Goal: Understand process/instructions: Learn how to perform a task or action

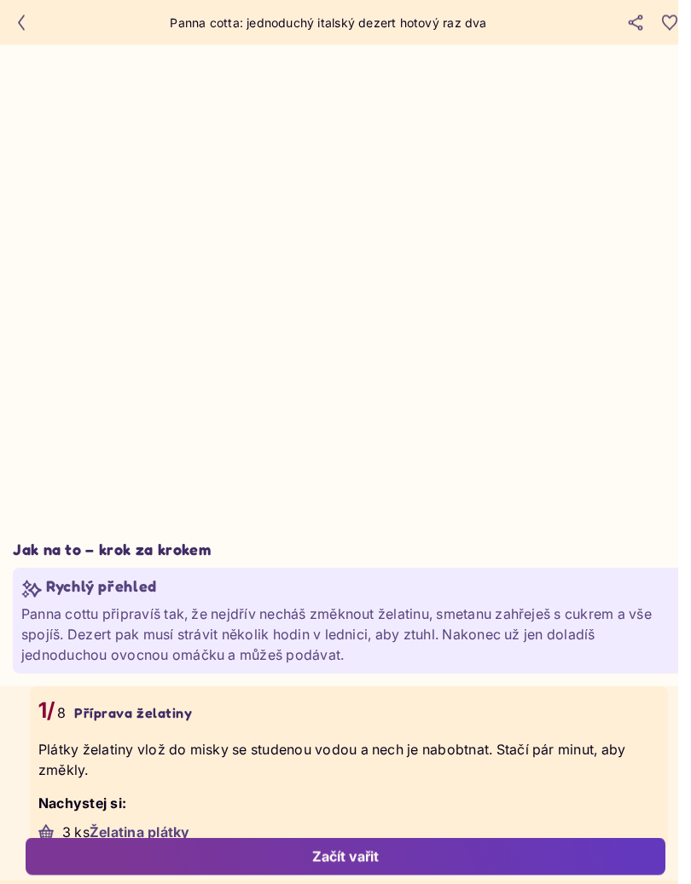
scroll to position [2222, 0]
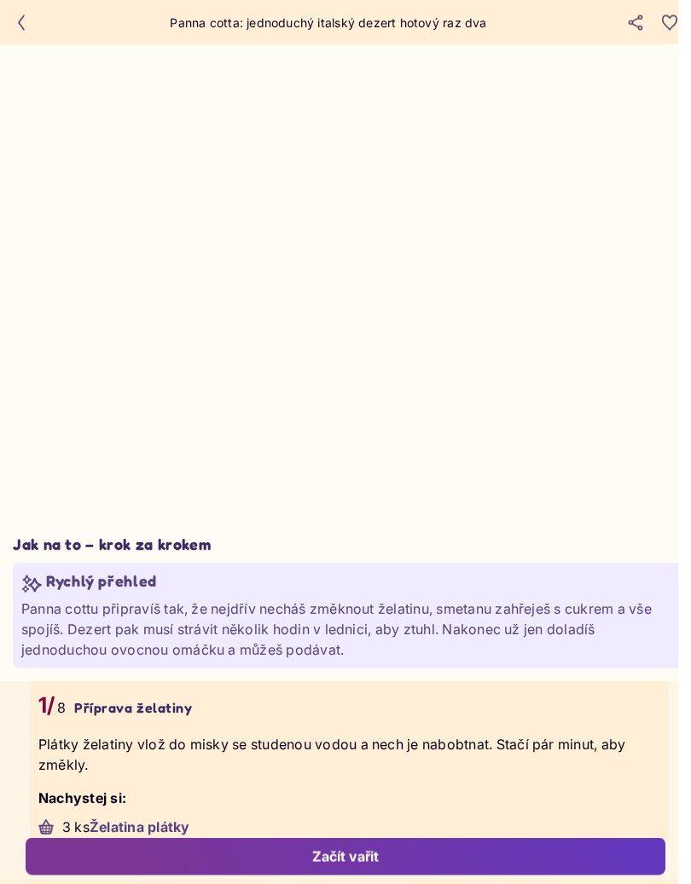
click at [547, 572] on div "Rychlý přehled" at bounding box center [348, 583] width 655 height 23
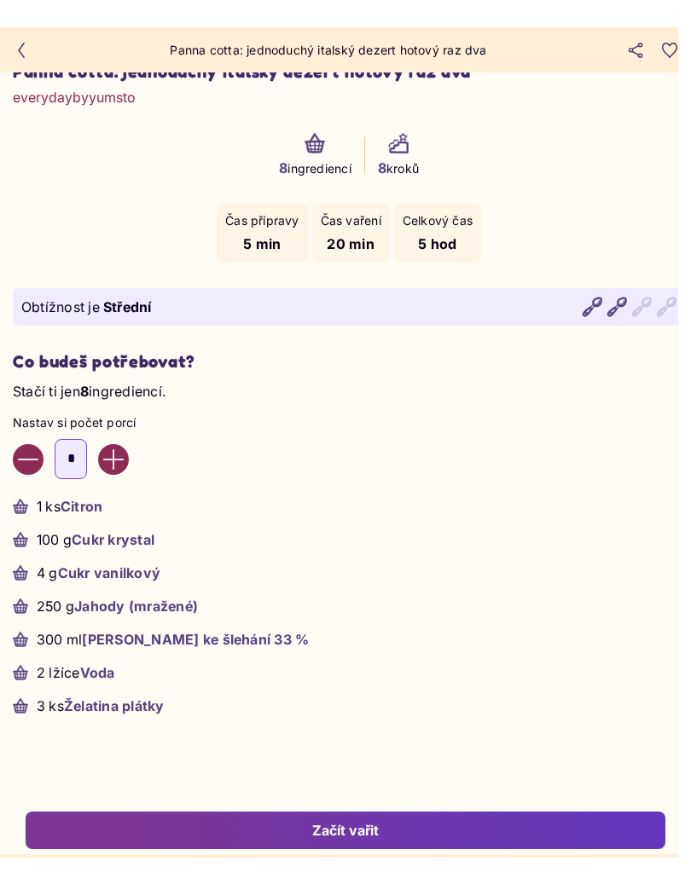
scroll to position [486, 0]
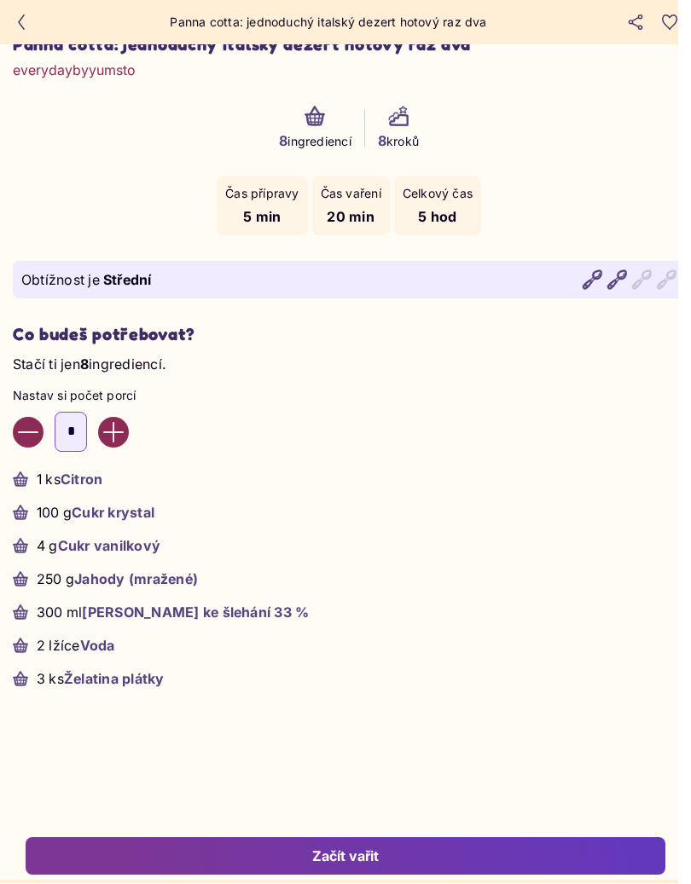
click at [37, 507] on ul "1 ks Citron 100 g Cukr krystal 4 g Cukr vanilkový 250 g Jahody (mražené) 300 ml…" at bounding box center [349, 580] width 672 height 220
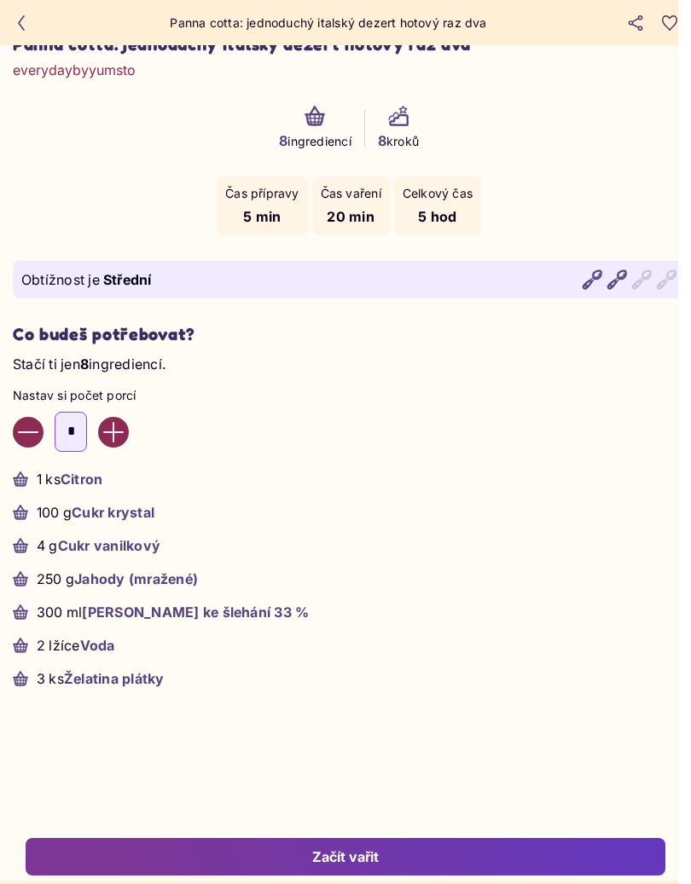
click at [549, 830] on button "Začít vařit" at bounding box center [346, 857] width 640 height 38
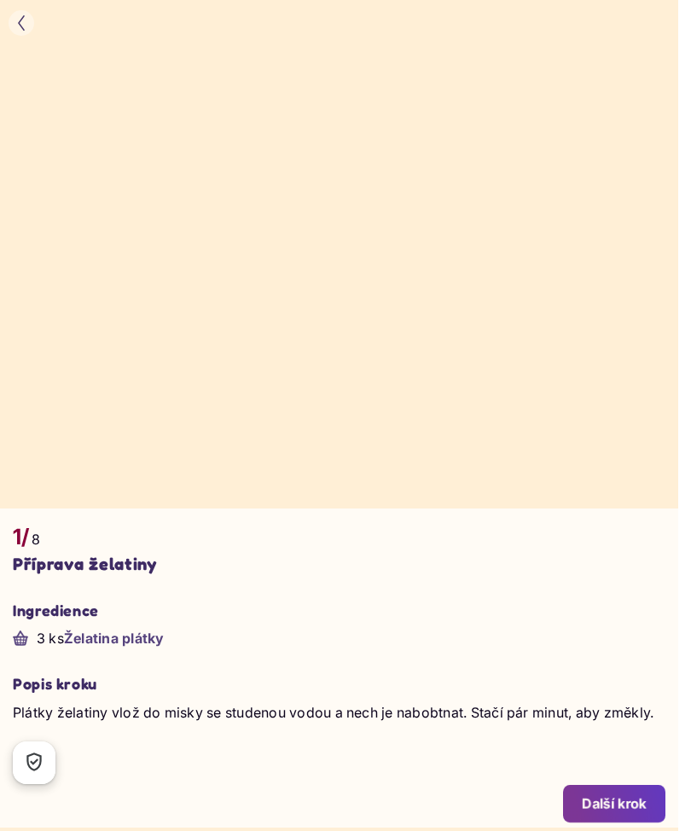
click at [12, 20] on button "button" at bounding box center [22, 23] width 26 height 26
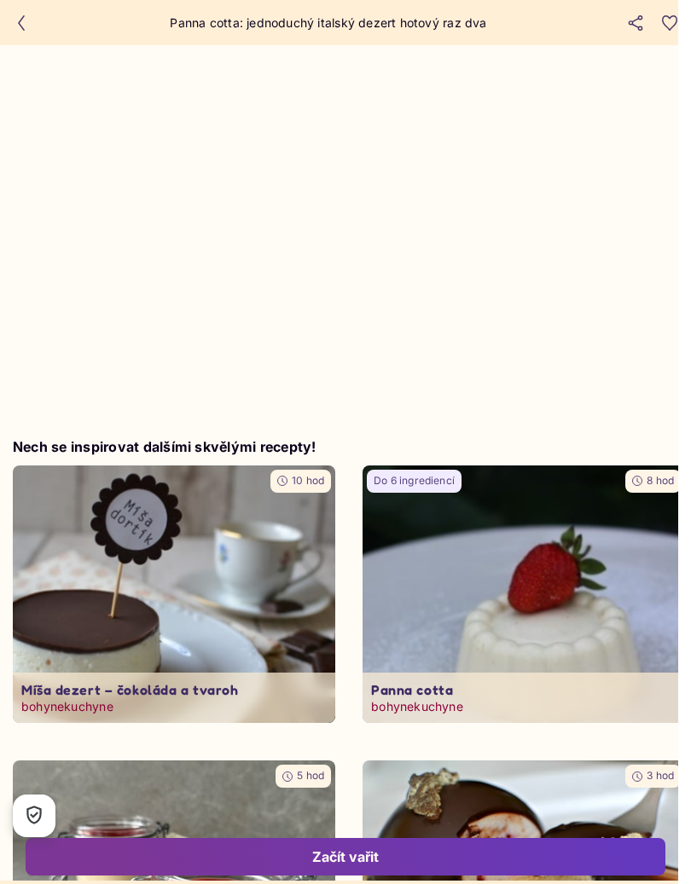
scroll to position [3377, 0]
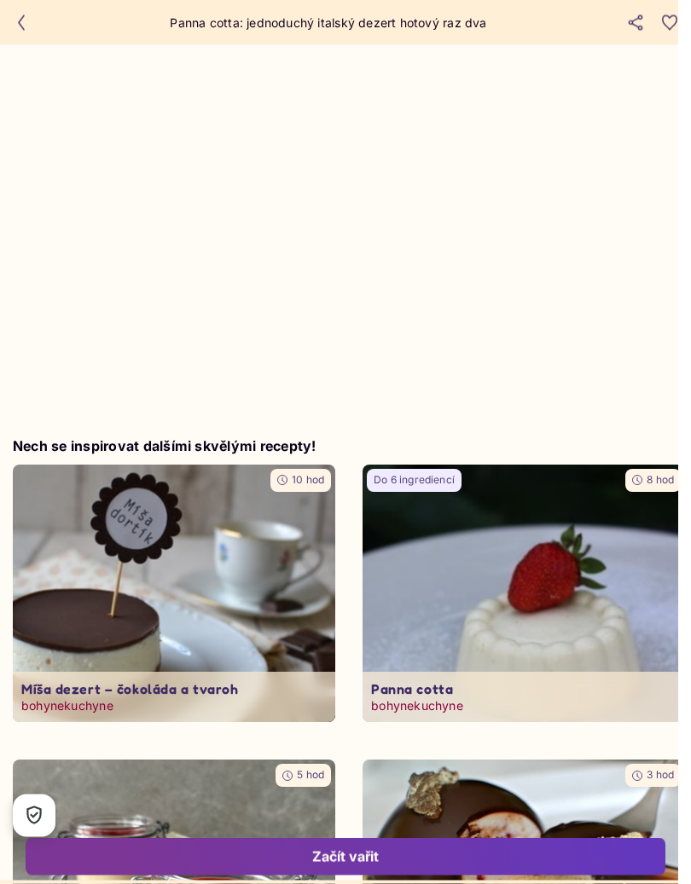
click at [25, 19] on icon "button" at bounding box center [21, 22] width 15 height 15
click at [26, 21] on icon "button" at bounding box center [21, 22] width 15 height 15
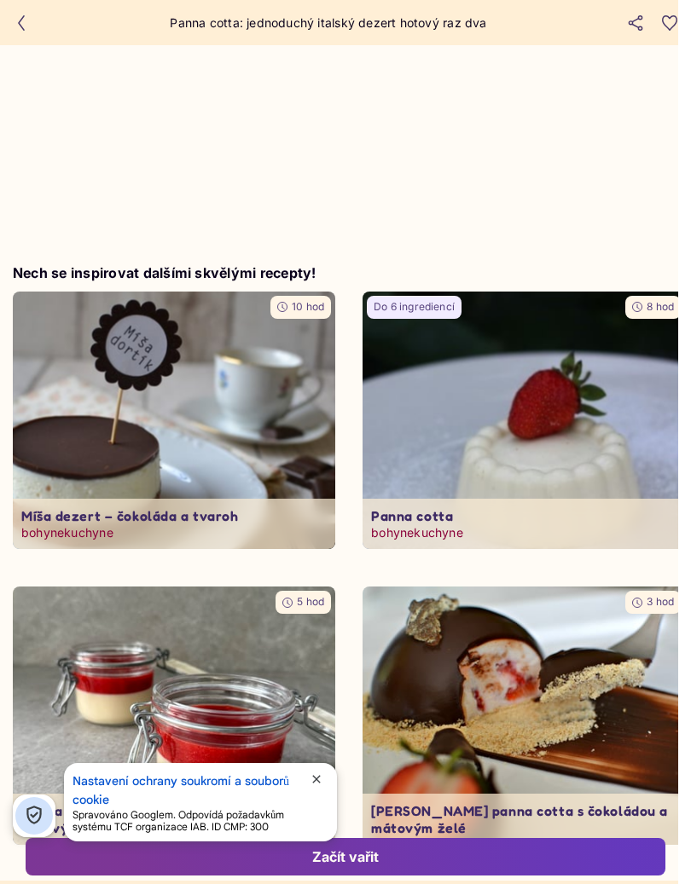
click at [32, 14] on button "button" at bounding box center [22, 23] width 26 height 26
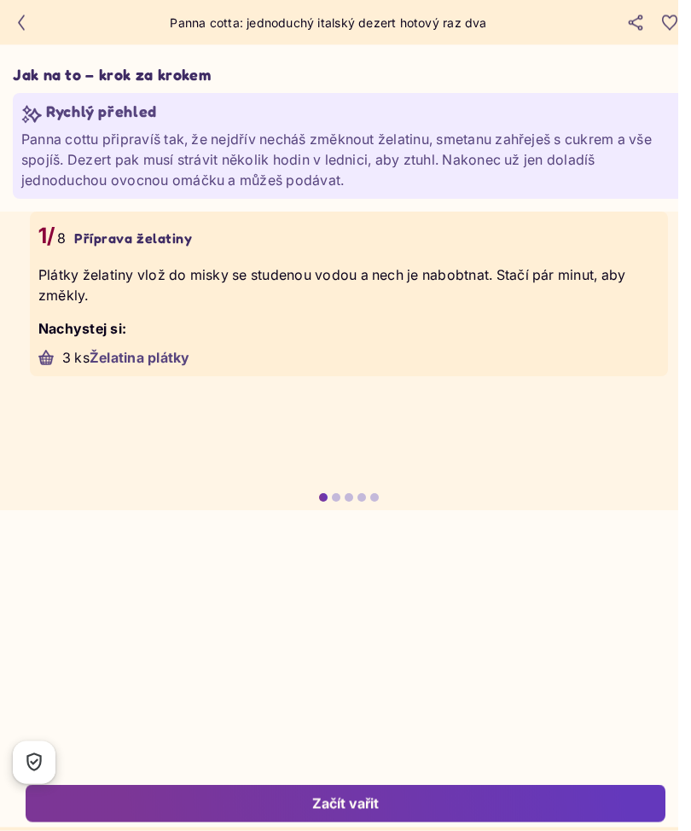
scroll to position [2678, 0]
